Goal: Find contact information: Find contact information

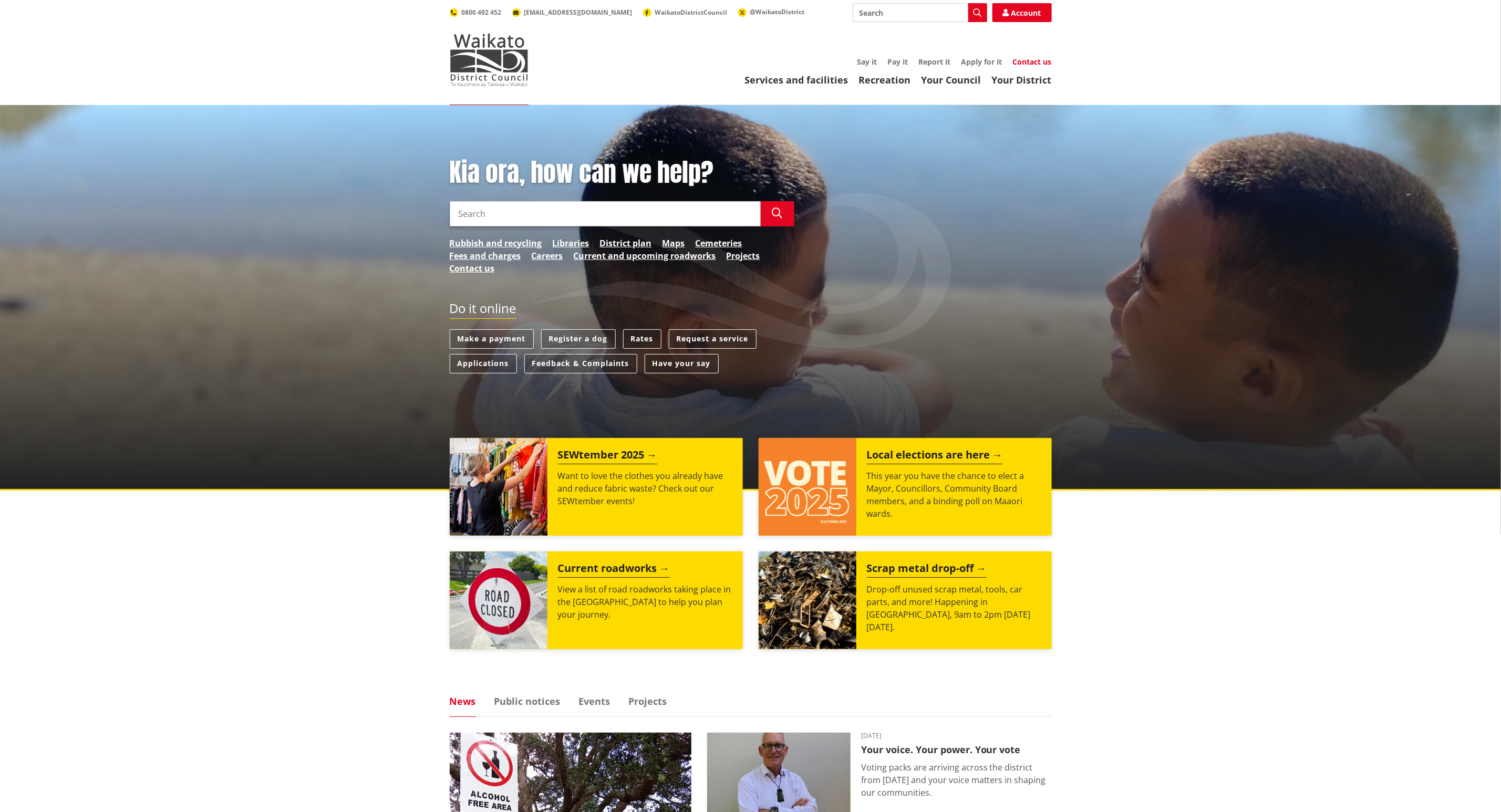
click at [1044, 60] on link "Contact us" at bounding box center [1032, 61] width 39 height 10
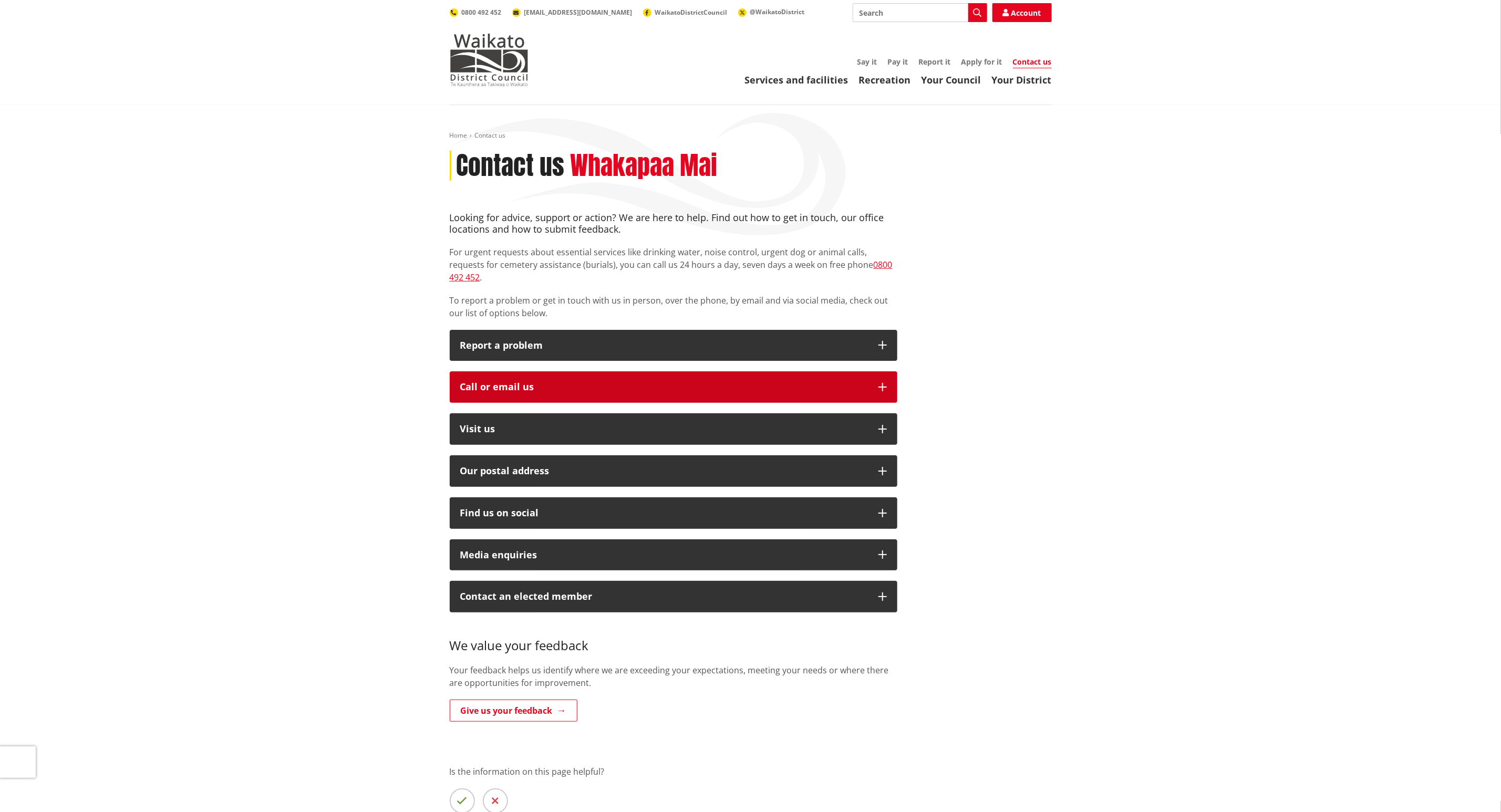
click at [653, 371] on button "Call or email us" at bounding box center [674, 387] width 448 height 31
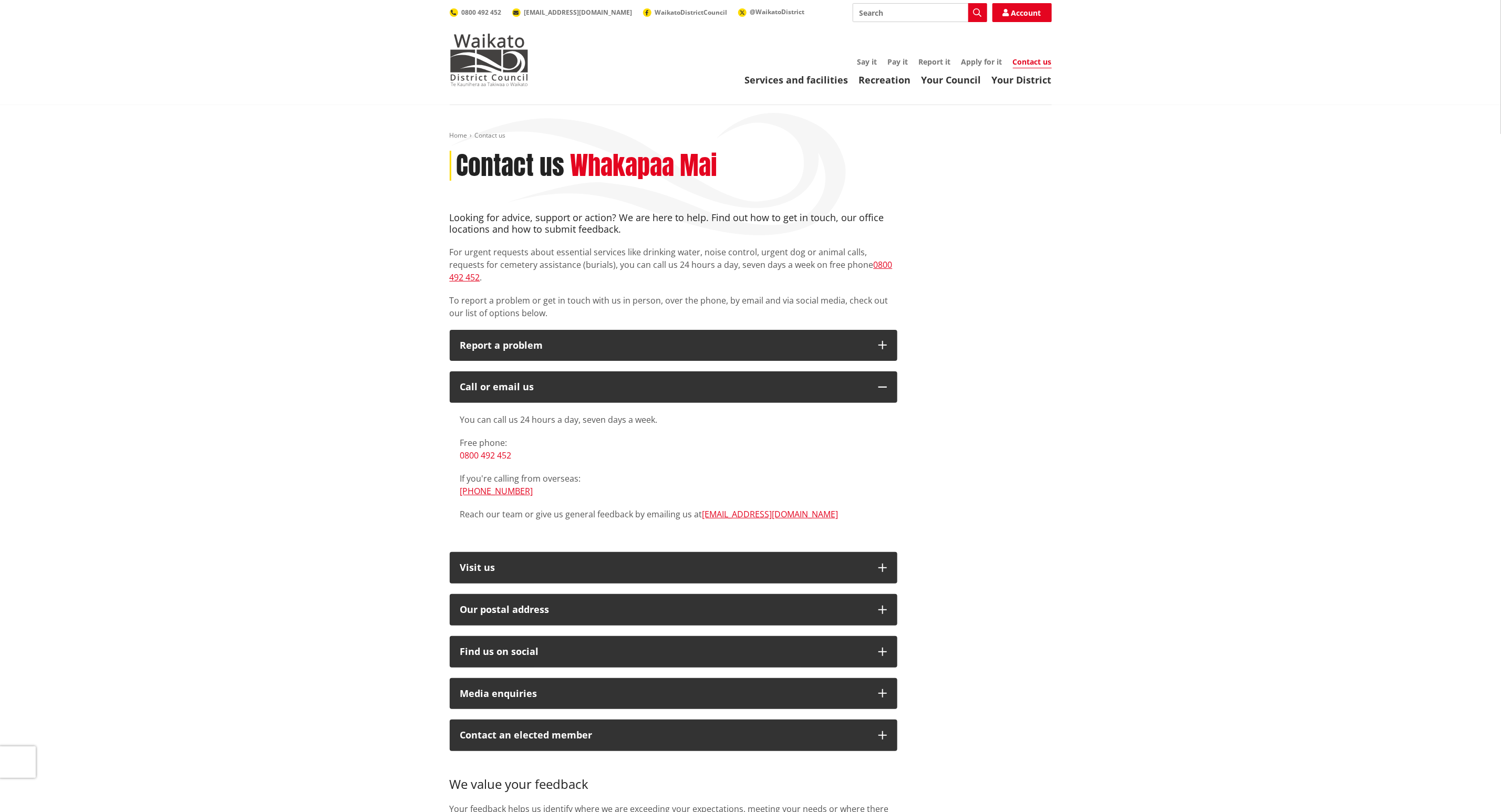
click at [485, 450] on link "0800 492 452" at bounding box center [486, 456] width 51 height 12
click at [495, 450] on link "0800 492 452" at bounding box center [486, 456] width 51 height 12
